Goal: Task Accomplishment & Management: Complete application form

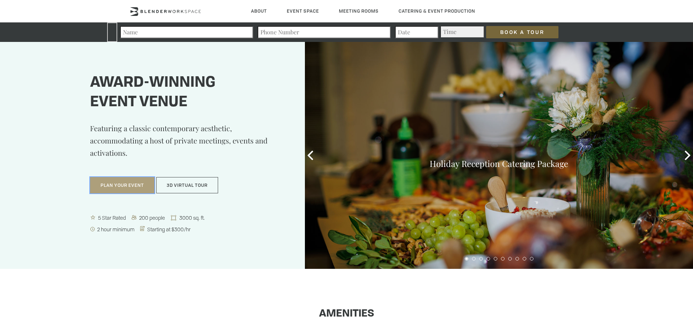
click at [132, 183] on button "Plan Your Event" at bounding box center [122, 185] width 64 height 17
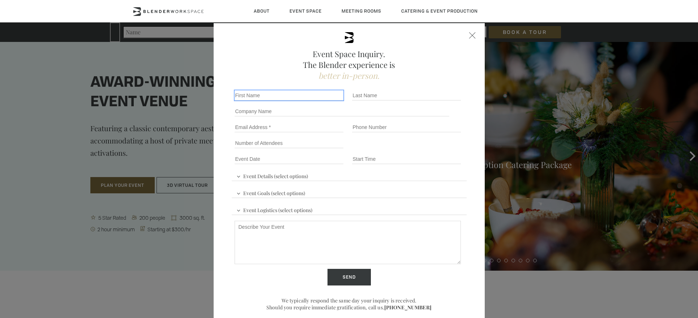
click at [263, 97] on input "First name *" at bounding box center [289, 95] width 109 height 10
type input "[PERSON_NAME]"
type input "[EMAIL_ADDRESS][DOMAIN_NAME]"
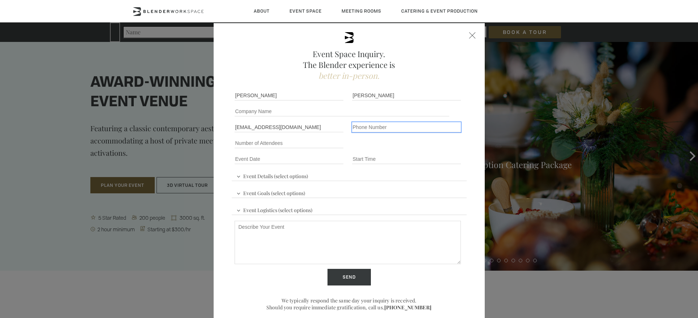
type input "18624009844"
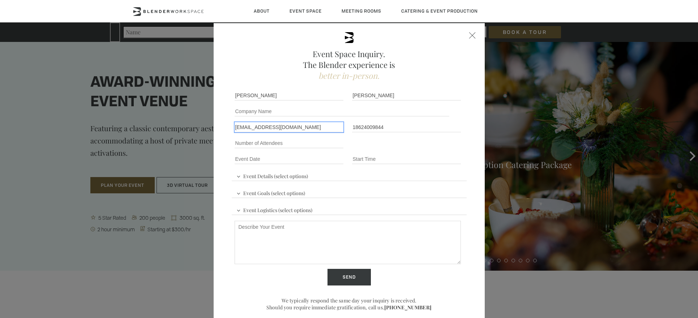
click at [313, 127] on input "[EMAIL_ADDRESS][DOMAIN_NAME]" at bounding box center [289, 127] width 109 height 10
click at [314, 129] on input "[EMAIL_ADDRESS][DOMAIN_NAME]" at bounding box center [289, 127] width 109 height 10
type input "[EMAIL_ADDRESS][DOMAIN_NAME]"
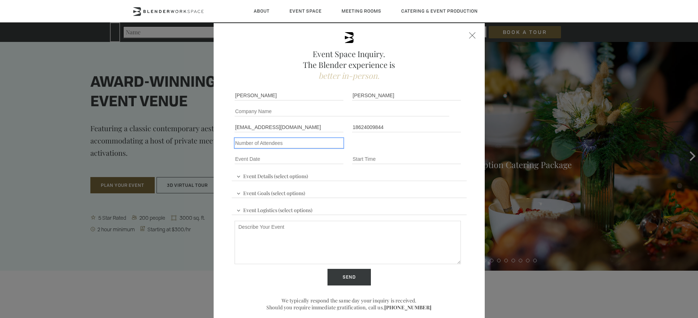
click at [286, 146] on input "Number of Attendees" at bounding box center [289, 143] width 109 height 10
type input "50"
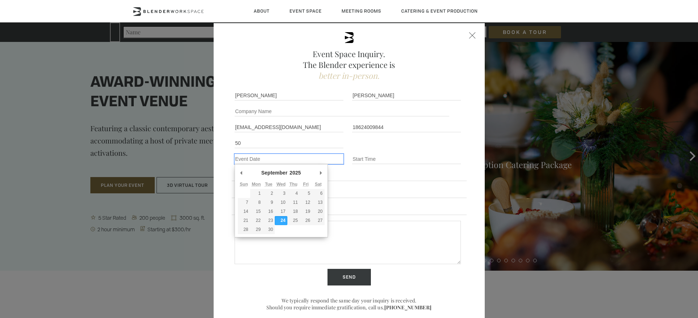
click at [285, 158] on input "Event Date *" at bounding box center [289, 159] width 109 height 10
type div "[DATE]"
type input "[DATE]"
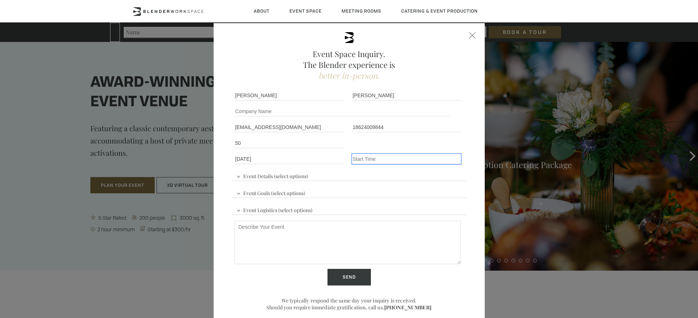
click at [363, 160] on input "Event Time" at bounding box center [406, 159] width 109 height 10
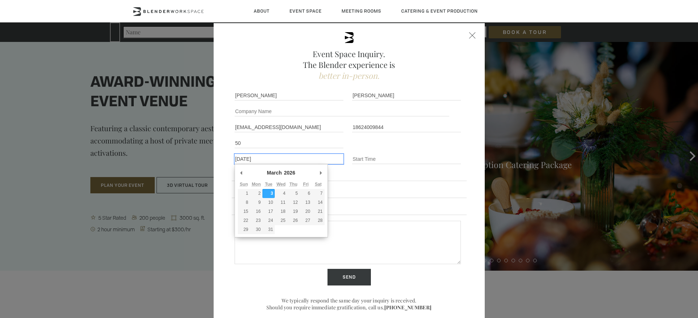
click at [284, 160] on input "[DATE]" at bounding box center [289, 159] width 109 height 10
type div "[DATE]"
type input "[DATE]"
click at [242, 158] on input "[DATE]" at bounding box center [289, 159] width 109 height 10
type div "[DATE]"
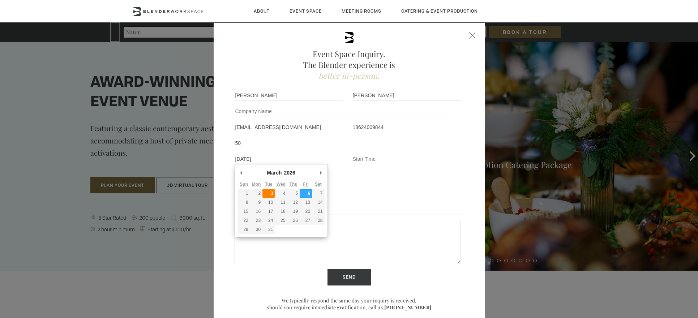
type input "[DATE]"
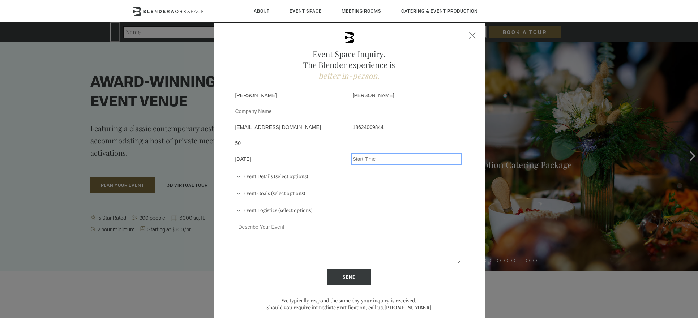
click at [357, 159] on input "Event Time" at bounding box center [406, 159] width 109 height 10
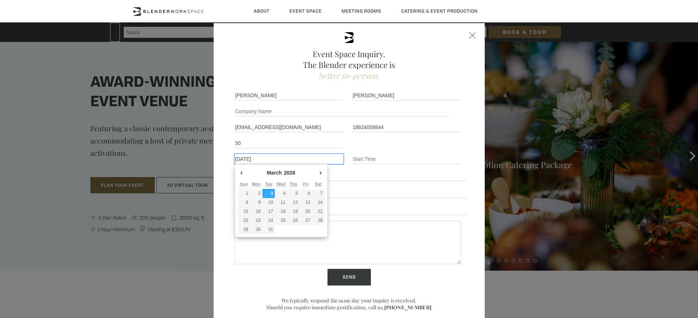
click at [303, 162] on input "[DATE]" at bounding box center [289, 159] width 109 height 10
click at [292, 160] on input "[DATE]" at bounding box center [289, 159] width 109 height 10
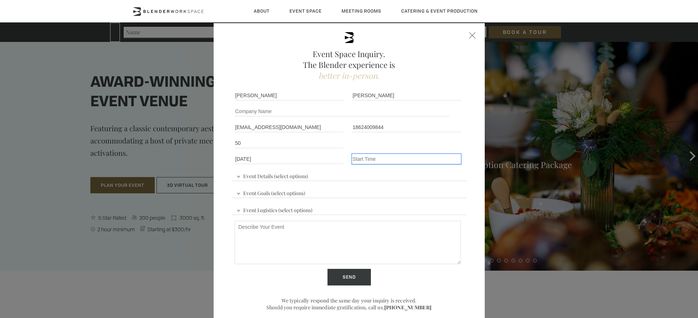
click at [376, 154] on input "Event Time" at bounding box center [406, 159] width 109 height 10
click at [373, 156] on input "Event Time" at bounding box center [406, 159] width 109 height 10
click at [340, 177] on div "Event Details (select options) Conference Workshop Product Launch Trade Show Fu…" at bounding box center [349, 207] width 235 height 80
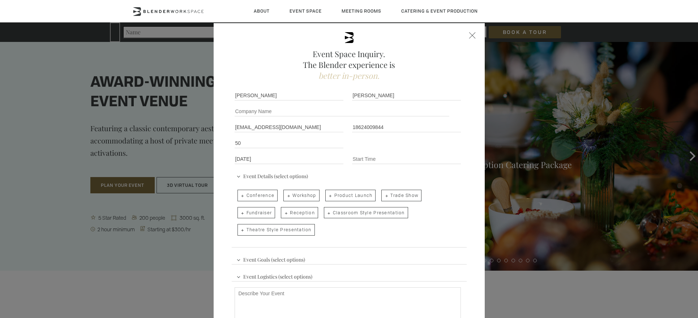
click at [243, 195] on span "Conference" at bounding box center [258, 196] width 41 height 12
click at [239, 195] on input "Conference" at bounding box center [237, 192] width 5 height 10
checkbox input "true"
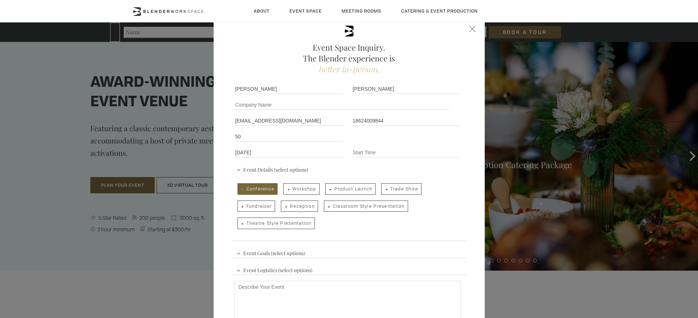
scroll to position [9, 0]
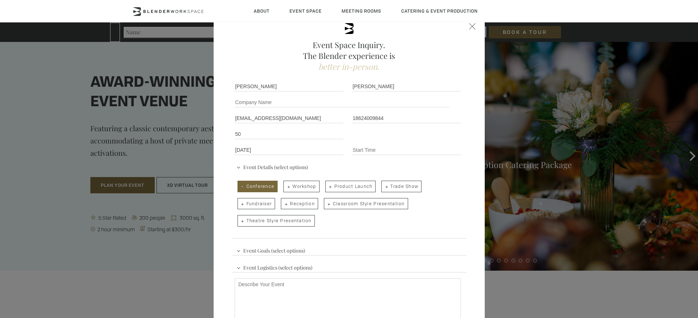
click at [306, 207] on span "Reception" at bounding box center [299, 204] width 37 height 12
click at [283, 205] on input "Reception" at bounding box center [280, 200] width 5 height 10
checkbox input "true"
click at [301, 221] on span "Theatre Style Presentation" at bounding box center [276, 221] width 77 height 12
click at [239, 221] on input "Theatre Style Presentation" at bounding box center [237, 217] width 5 height 10
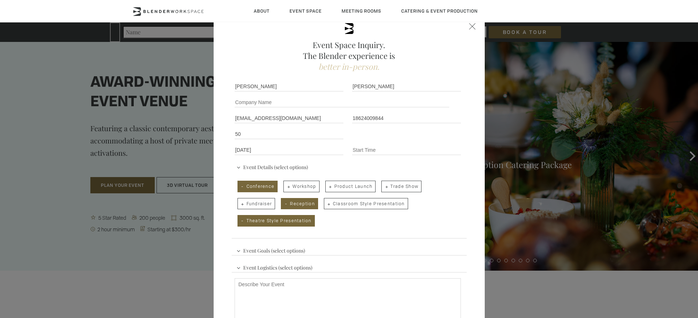
checkbox input "true"
click at [348, 204] on span "Classroom Style Presentation" at bounding box center [366, 204] width 84 height 12
click at [326, 204] on input "Classroom Style Presentation" at bounding box center [323, 200] width 5 height 10
checkbox input "true"
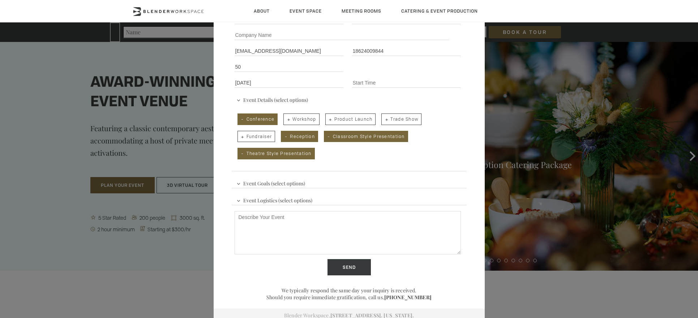
scroll to position [81, 0]
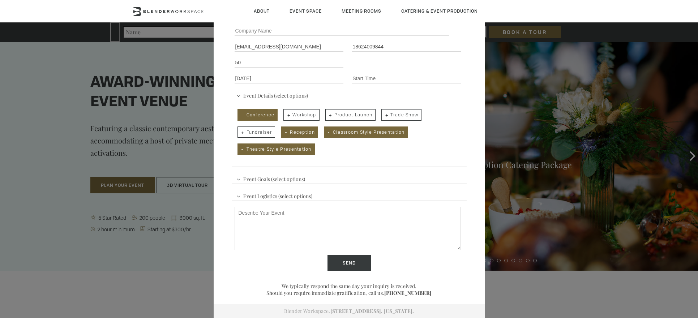
click at [278, 174] on span "Event Goals (select options)" at bounding box center [271, 178] width 72 height 11
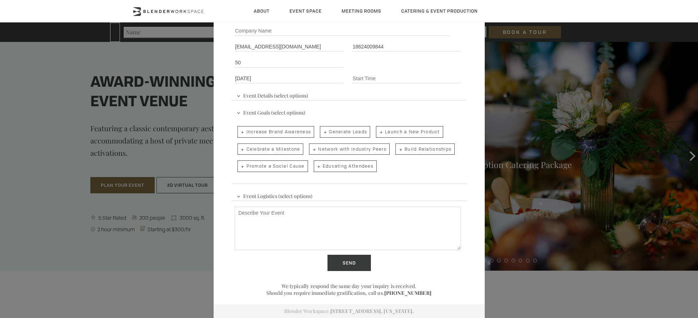
click at [343, 149] on span "Network with Industry Peers" at bounding box center [349, 150] width 81 height 12
click at [311, 149] on input "Network with Industry Peers" at bounding box center [308, 146] width 5 height 10
checkbox input "true"
click at [413, 147] on span "Build Relationships" at bounding box center [425, 150] width 59 height 12
click at [398, 147] on input "Build Relationships" at bounding box center [395, 146] width 5 height 10
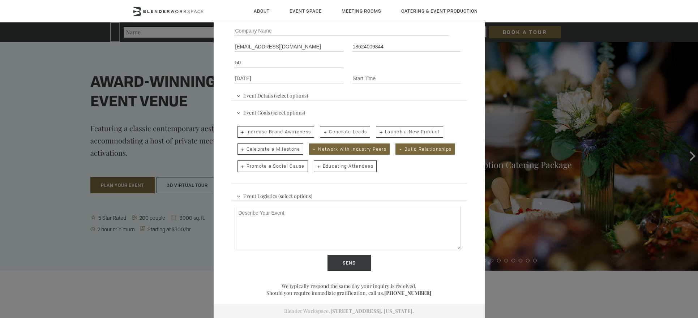
checkbox input "true"
click at [268, 193] on span "Event Logistics (select options)" at bounding box center [275, 195] width 80 height 11
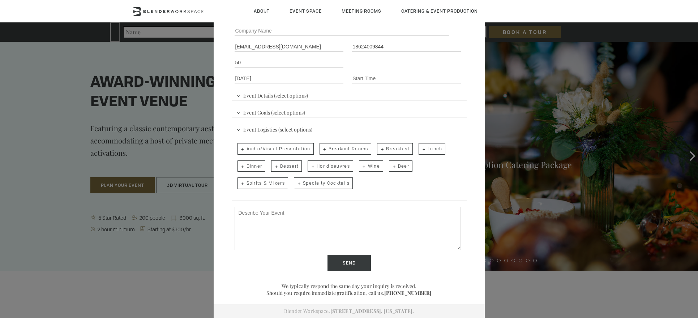
click at [357, 150] on span "Breakout Rooms" at bounding box center [346, 149] width 52 height 12
click at [322, 150] on input "Breakout Rooms" at bounding box center [319, 145] width 5 height 10
checkbox input "true"
click at [387, 148] on span "Breakfast" at bounding box center [395, 149] width 36 height 12
click at [379, 148] on input "Breakfast" at bounding box center [376, 145] width 5 height 10
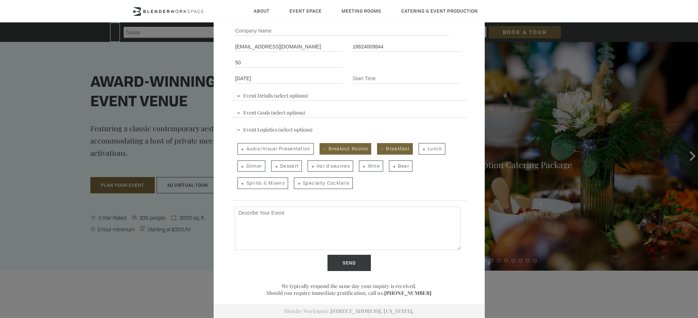
checkbox input "true"
click at [421, 149] on span "Lunch" at bounding box center [432, 149] width 27 height 12
click at [421, 149] on input "Lunch" at bounding box center [418, 145] width 5 height 10
checkbox input "true"
click at [245, 166] on span "Dinner" at bounding box center [252, 167] width 28 height 12
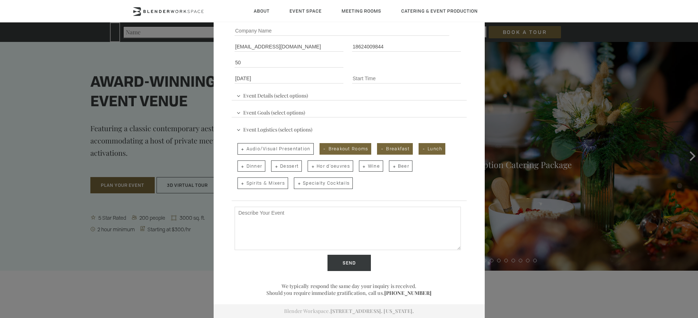
click at [239, 166] on input "Dinner" at bounding box center [237, 163] width 5 height 10
checkbox input "true"
click at [344, 170] on span "Hor d'oeuvres" at bounding box center [331, 167] width 46 height 12
click at [310, 168] on input "Hor d'oeuvres" at bounding box center [307, 163] width 5 height 10
checkbox input "true"
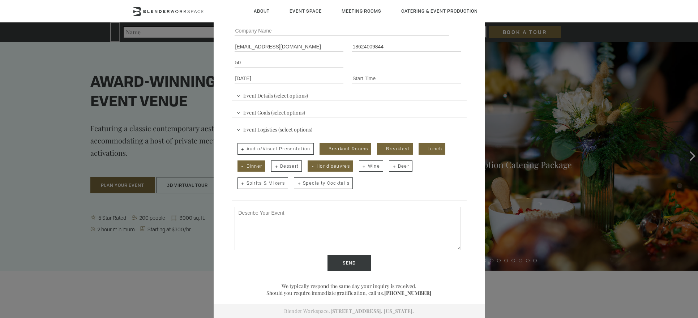
click at [341, 182] on span "Specialty Cocktails" at bounding box center [323, 184] width 59 height 12
click at [296, 182] on input "Specialty Cocktails" at bounding box center [293, 180] width 5 height 10
click at [332, 181] on span "Specialty Cocktails" at bounding box center [323, 184] width 59 height 12
click at [296, 181] on input "Specialty Cocktails" at bounding box center [293, 180] width 5 height 10
checkbox input "false"
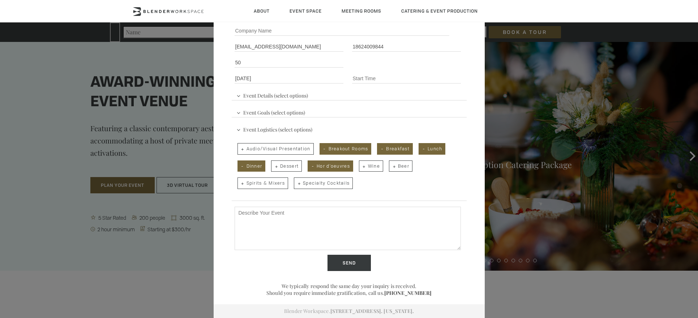
click at [377, 169] on span "Wine" at bounding box center [371, 167] width 24 height 12
click at [361, 168] on input "Wine" at bounding box center [358, 163] width 5 height 10
checkbox input "true"
click at [390, 165] on span "Beer" at bounding box center [401, 167] width 24 height 12
click at [390, 165] on input "Beer" at bounding box center [388, 163] width 5 height 10
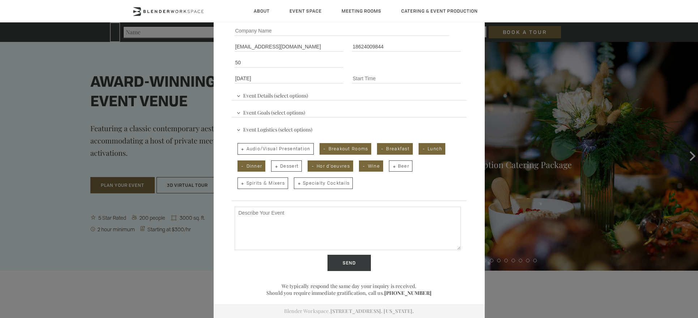
checkbox input "true"
click at [273, 184] on span "Spirits & Mixers" at bounding box center [263, 184] width 51 height 12
click at [239, 184] on input "Spirits & Mixers" at bounding box center [237, 180] width 5 height 10
checkbox input "true"
click at [290, 149] on span "Audio/Visual Presentation" at bounding box center [276, 149] width 76 height 12
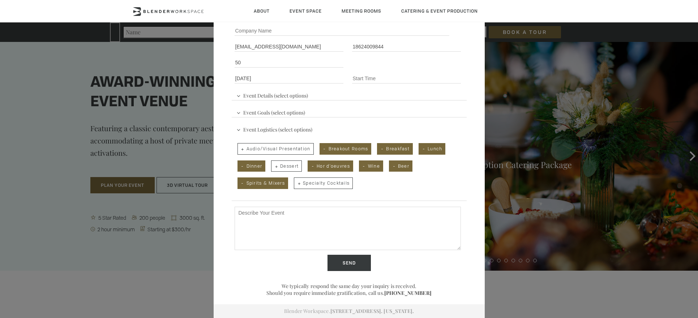
click at [239, 149] on input "Audio/Visual Presentation" at bounding box center [237, 145] width 5 height 10
checkbox input "true"
click at [289, 225] on textarea "Describe Your Event" at bounding box center [348, 228] width 226 height 43
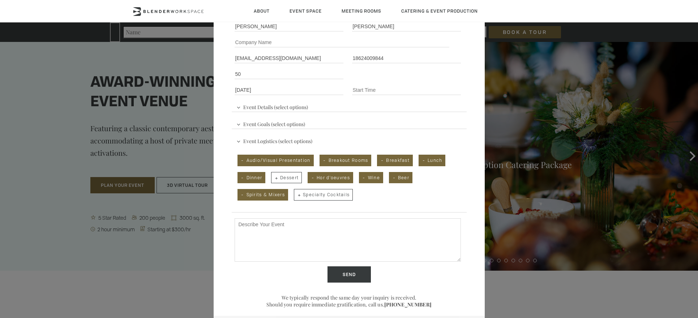
scroll to position [75, 0]
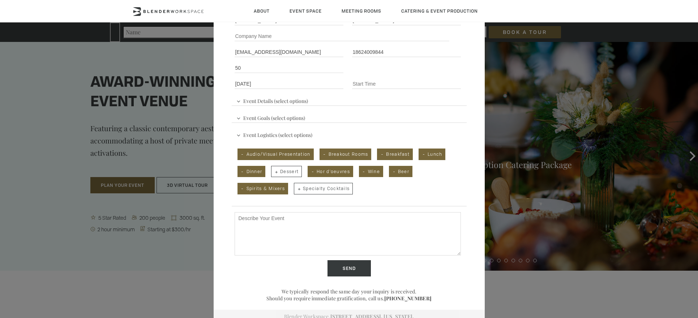
paste textarea "Lorem Ipsum & Dolorsit Ametc 4: Adip-eli seddo | 4:81 EI – 0:10 TE Incid 4: Utl…"
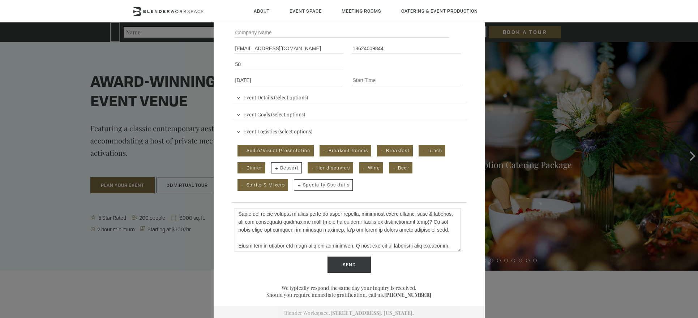
scroll to position [81, 0]
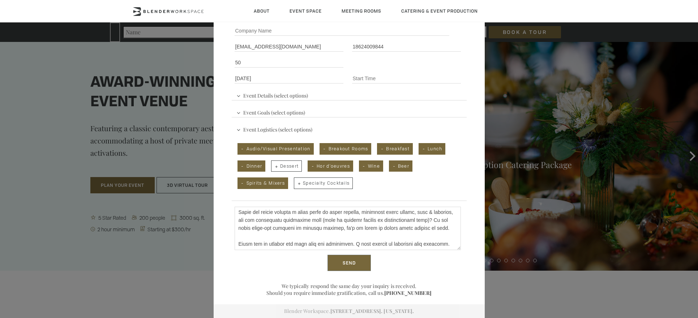
type textarea "Lorem Ipsum & Dolorsit Ametc 4: Adip-eli seddo | 4:81 EI – 0:10 TE Incid 4: Utl…"
click at [347, 265] on input "Send" at bounding box center [349, 263] width 43 height 17
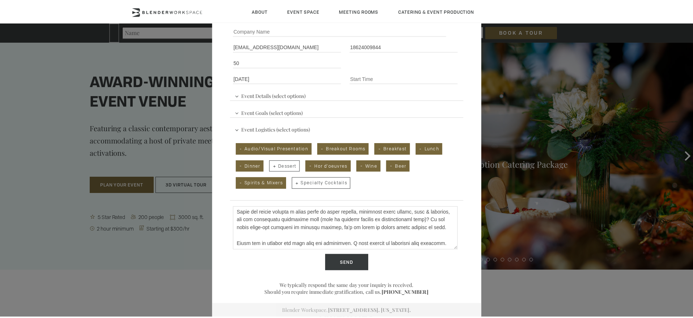
scroll to position [0, 0]
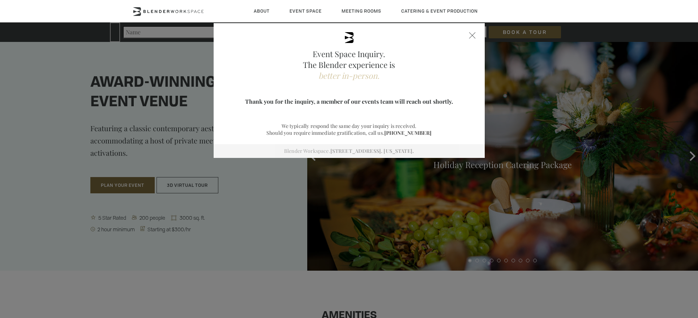
click at [470, 37] on div at bounding box center [473, 35] width 7 height 7
